Goal: Book appointment/travel/reservation

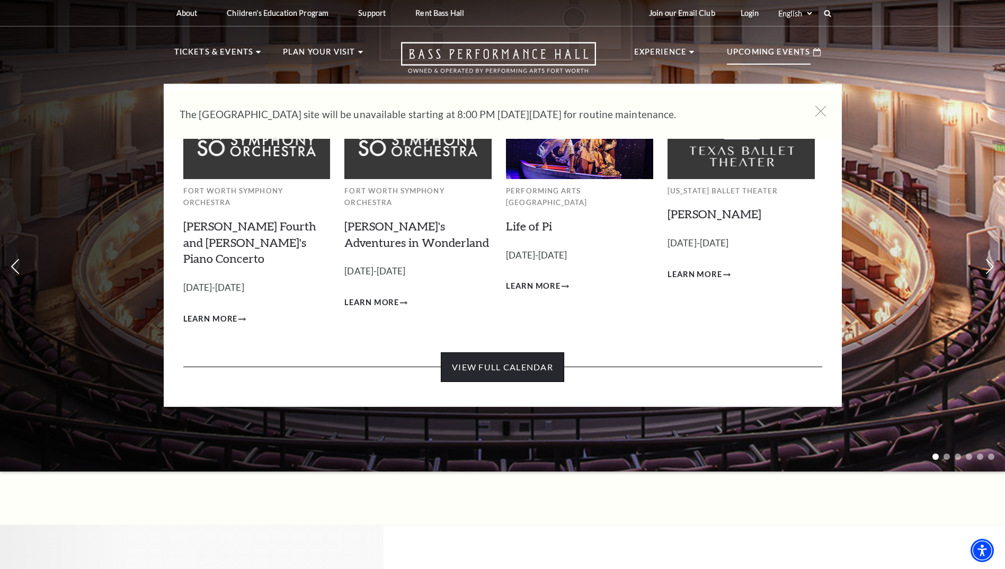
click at [521, 356] on link "View Full Calendar" at bounding box center [502, 367] width 123 height 30
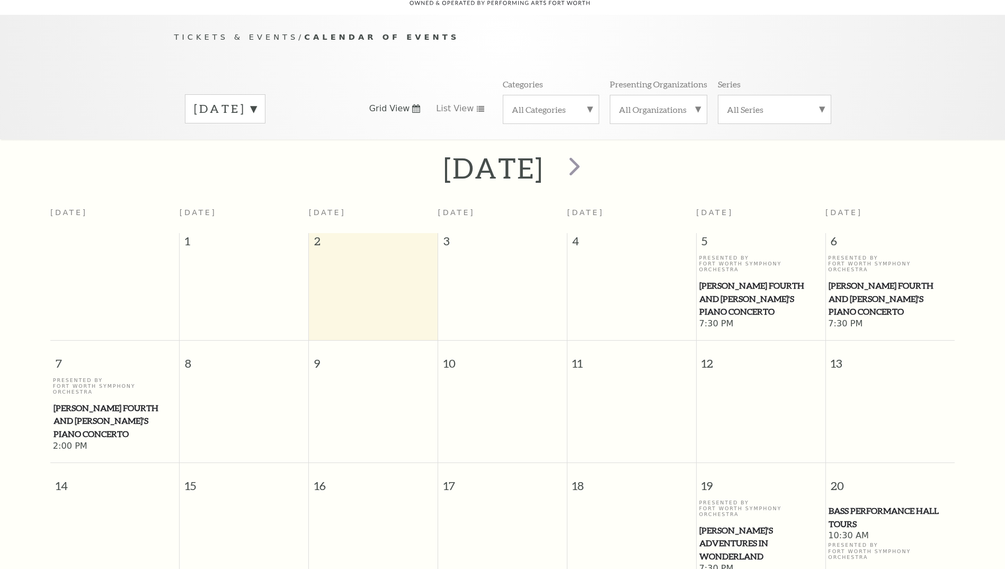
scroll to position [94, 0]
click at [590, 153] on span "next" at bounding box center [575, 164] width 30 height 30
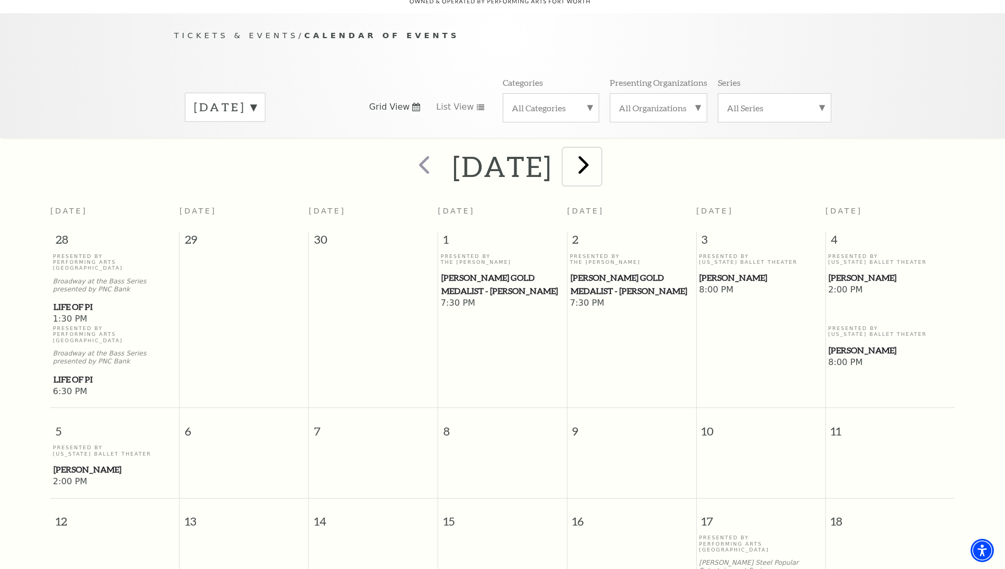
click at [599, 153] on span "next" at bounding box center [584, 164] width 30 height 30
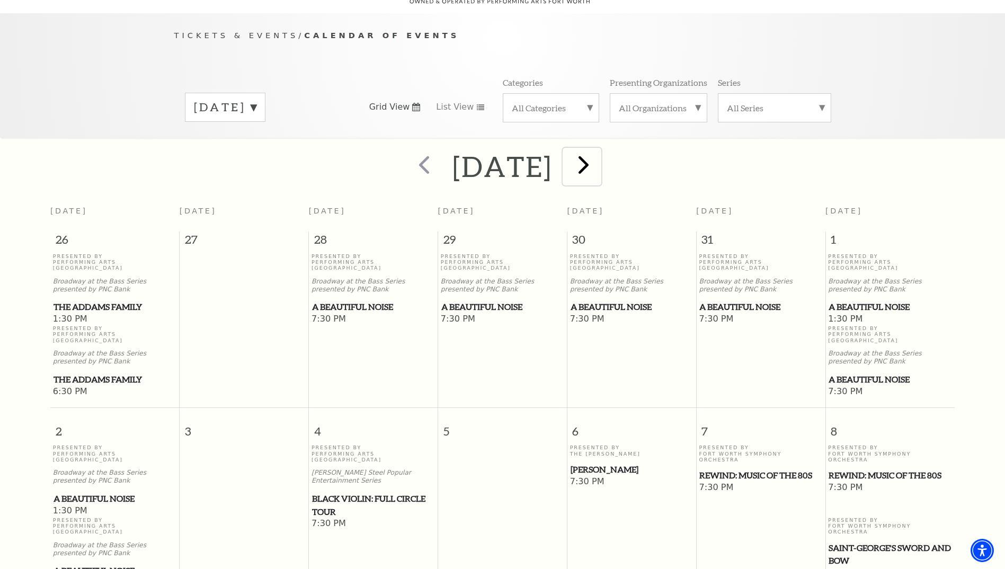
click at [599, 153] on span "next" at bounding box center [584, 164] width 30 height 30
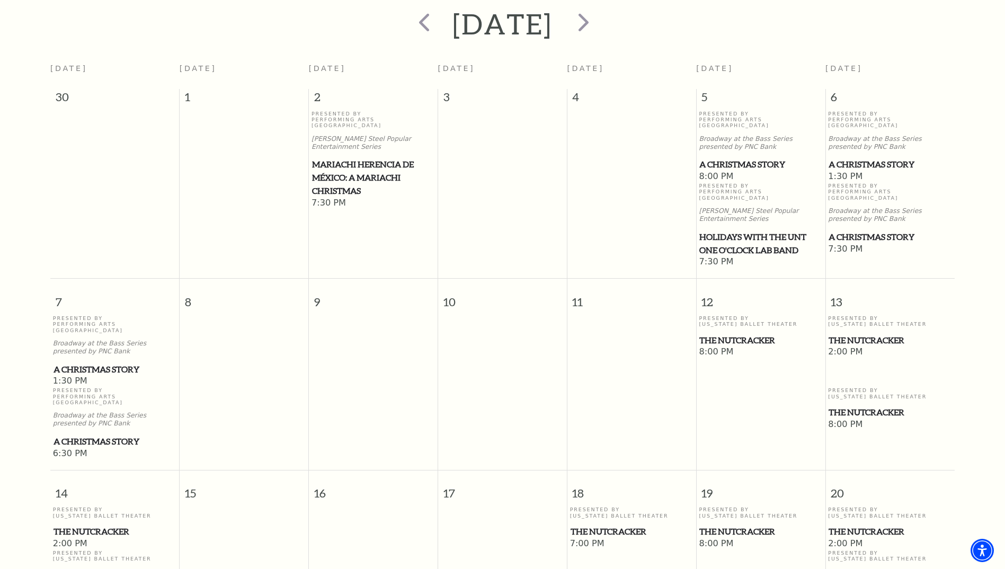
scroll to position [253, 0]
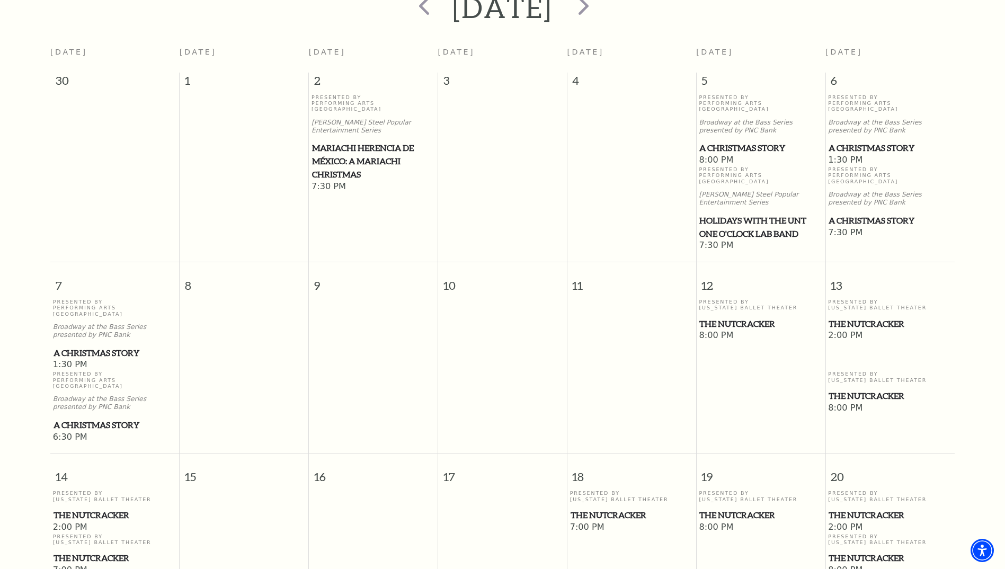
click at [862, 552] on span "The Nutcracker" at bounding box center [890, 558] width 123 height 13
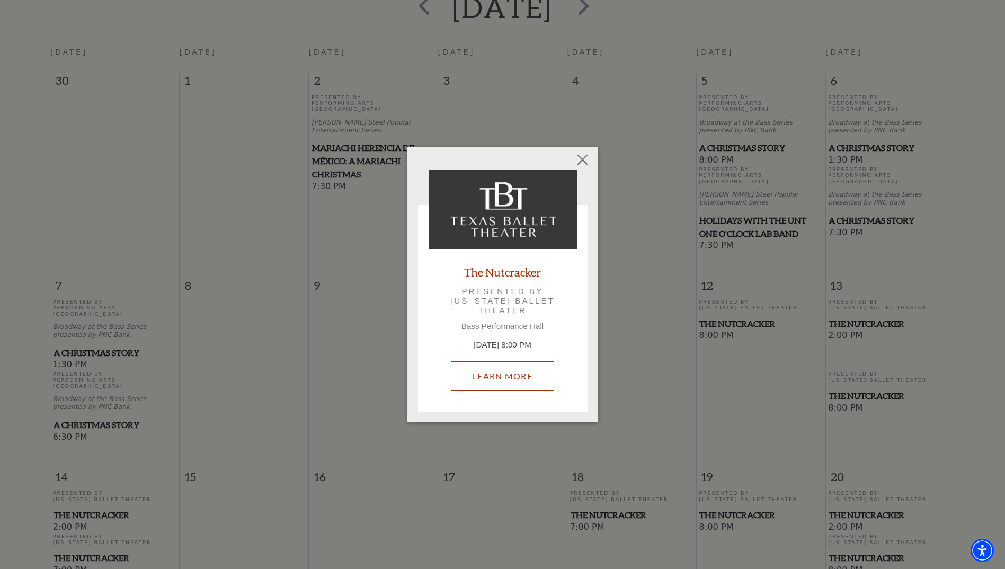
click at [531, 385] on link "Learn More" at bounding box center [502, 376] width 103 height 30
